Goal: Check status: Check status

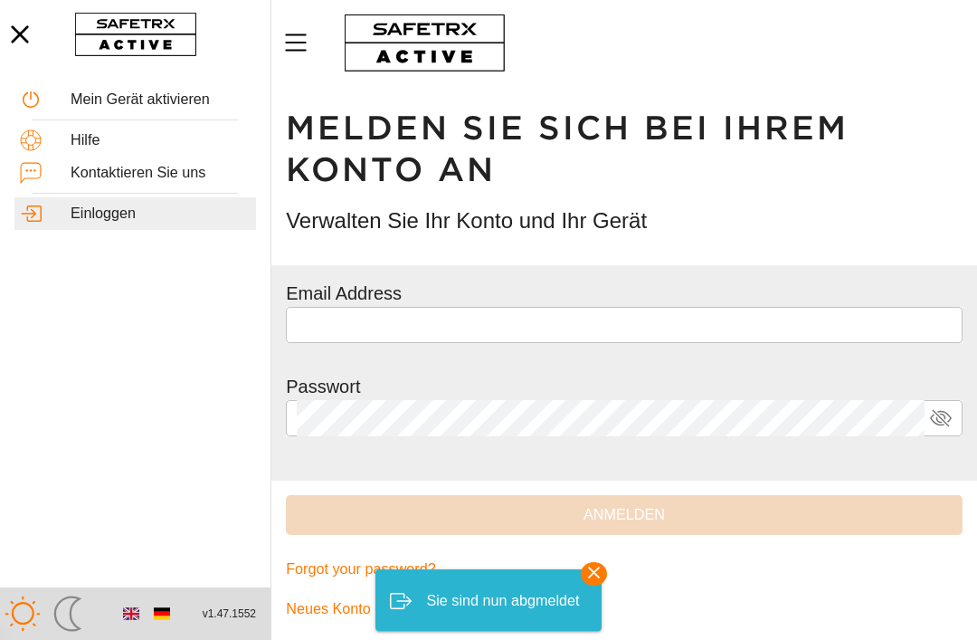
scroll to position [1, 0]
click at [791, 329] on input "text" at bounding box center [624, 324] width 655 height 36
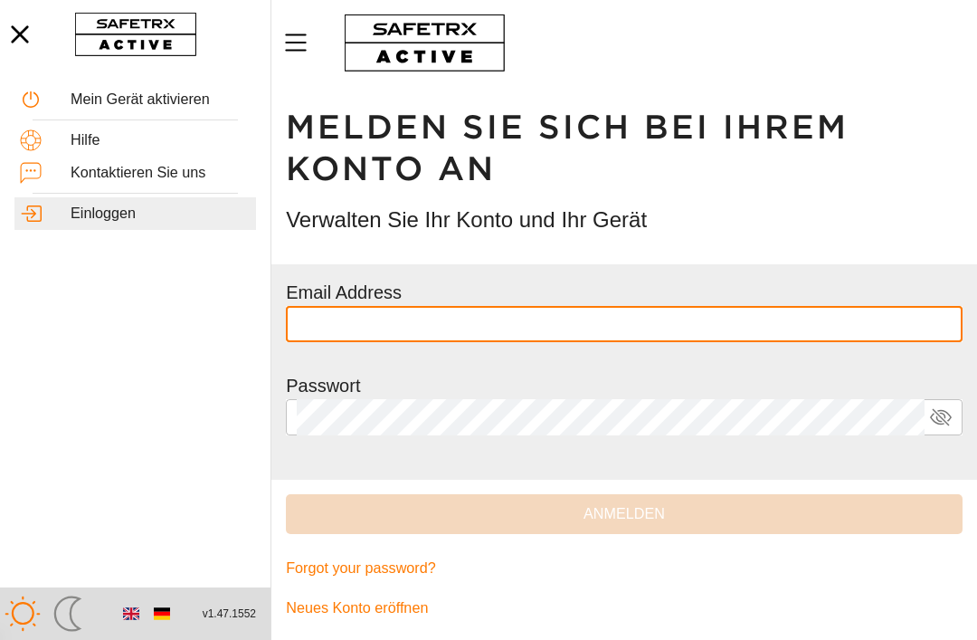
type input "**********"
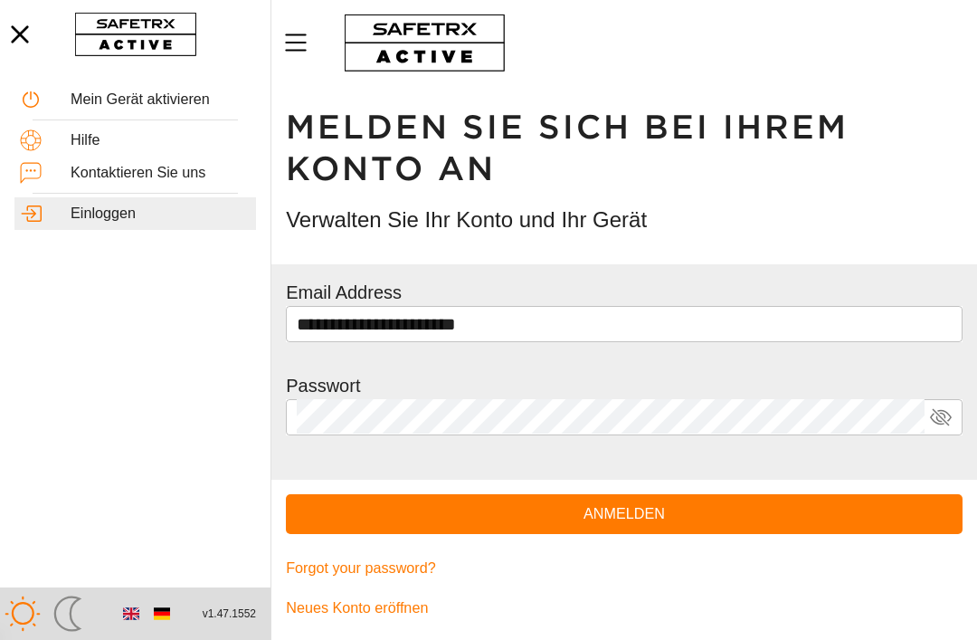
click at [780, 519] on span "Anmelden" at bounding box center [624, 513] width 648 height 25
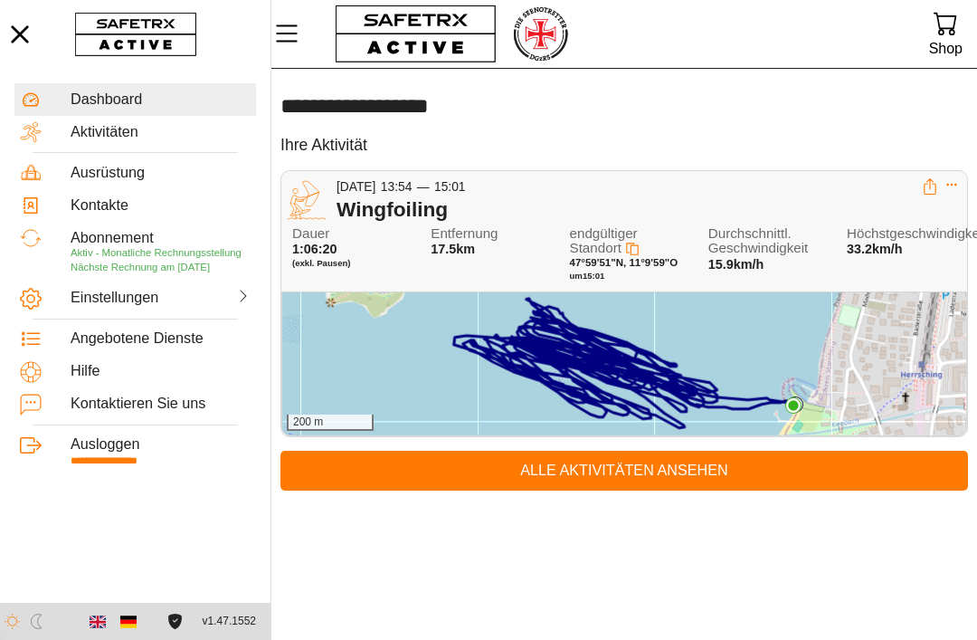
click at [843, 351] on div "200 m" at bounding box center [624, 363] width 684 height 143
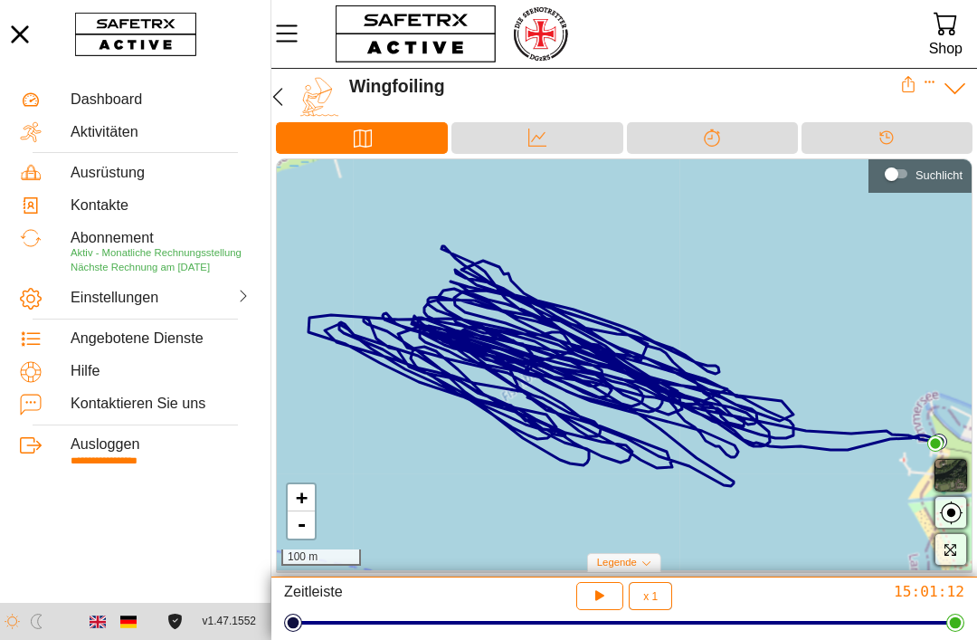
click at [520, 143] on div "Daten" at bounding box center [537, 137] width 36 height 27
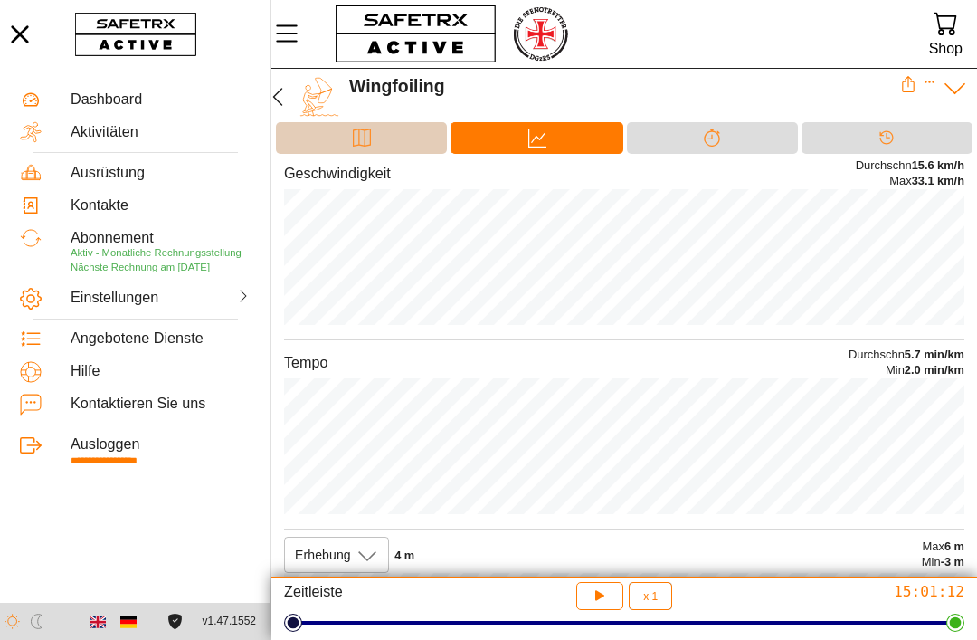
click at [349, 142] on div "Karte" at bounding box center [362, 137] width 36 height 27
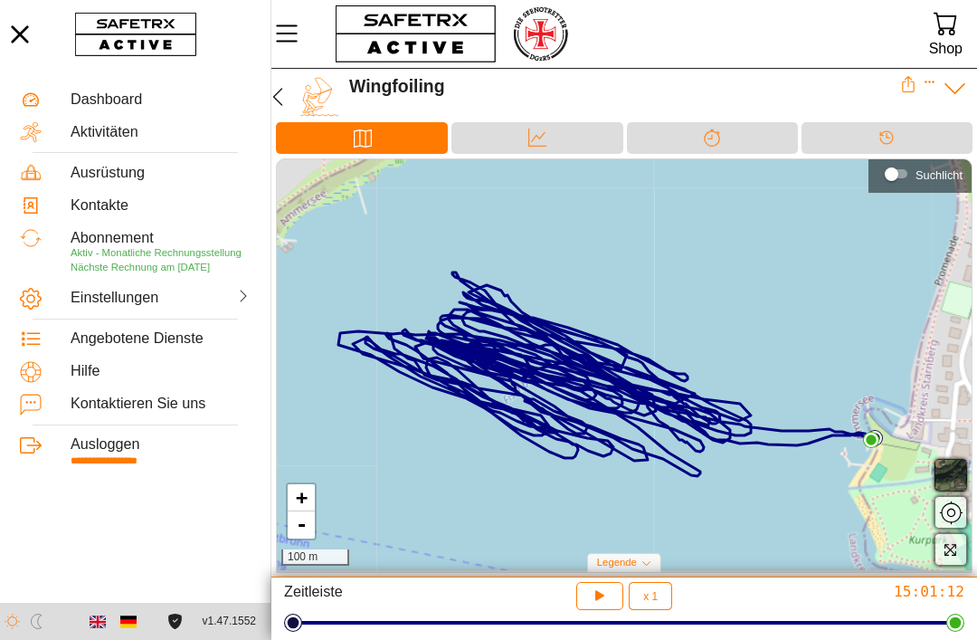
click at [916, 82] on icon at bounding box center [908, 84] width 16 height 16
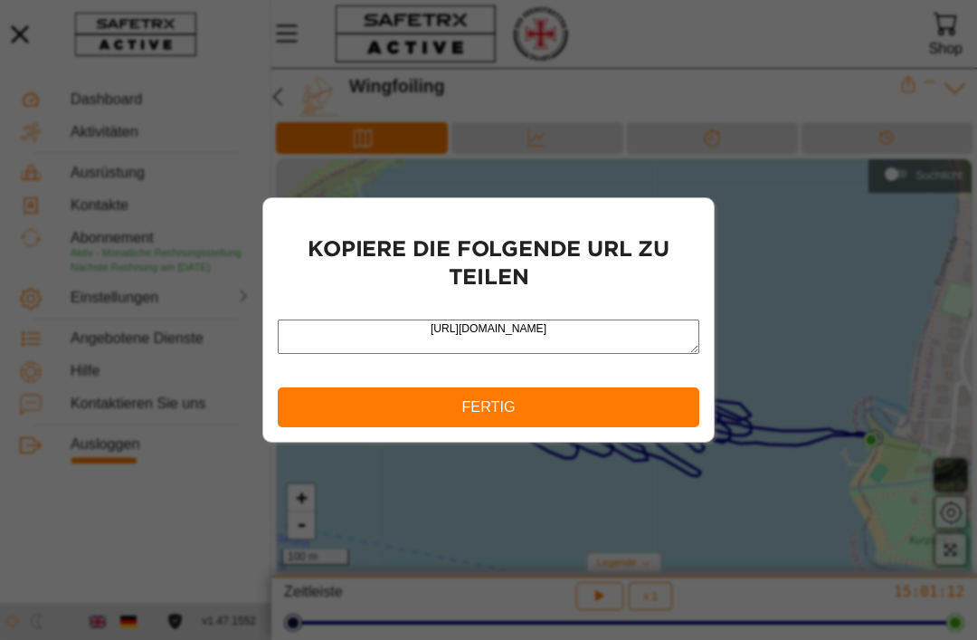
click at [671, 422] on button "Fertig" at bounding box center [489, 407] width 422 height 40
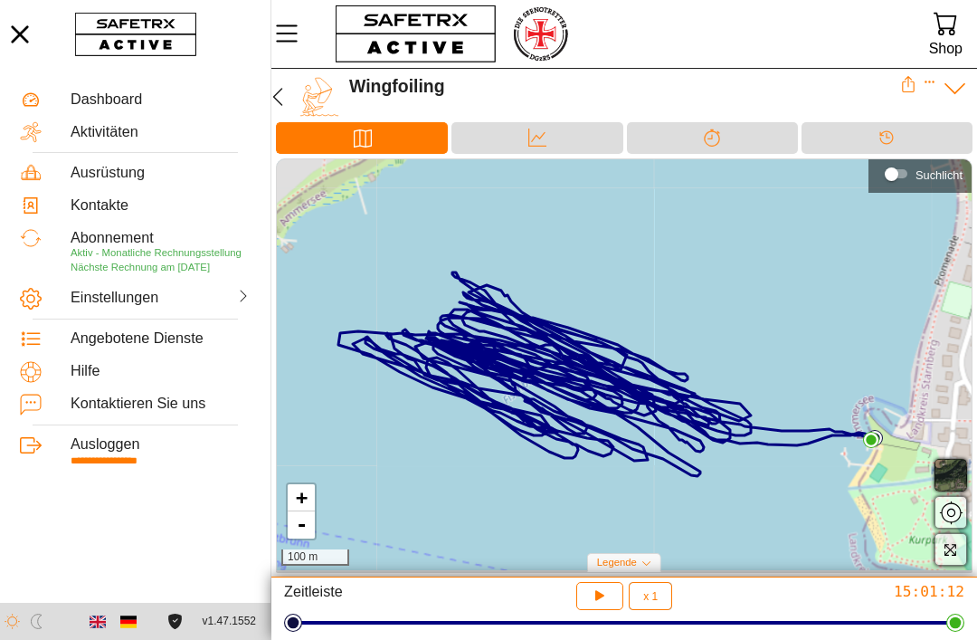
click at [955, 85] on icon at bounding box center [955, 88] width 25 height 25
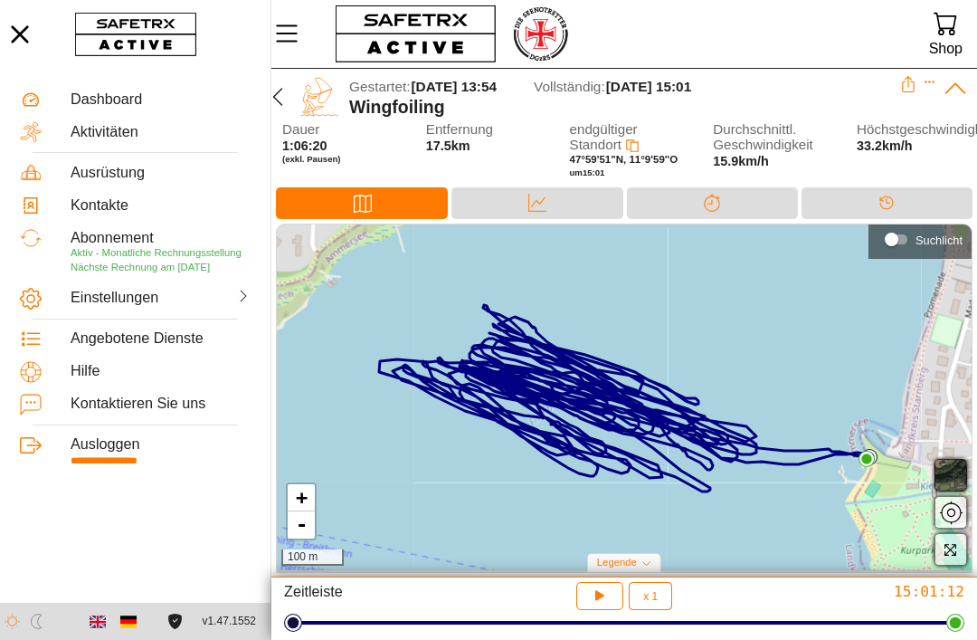
click at [931, 87] on icon "Expand" at bounding box center [930, 82] width 13 height 13
click at [911, 91] on icon at bounding box center [908, 86] width 13 height 11
